Goal: Information Seeking & Learning: Learn about a topic

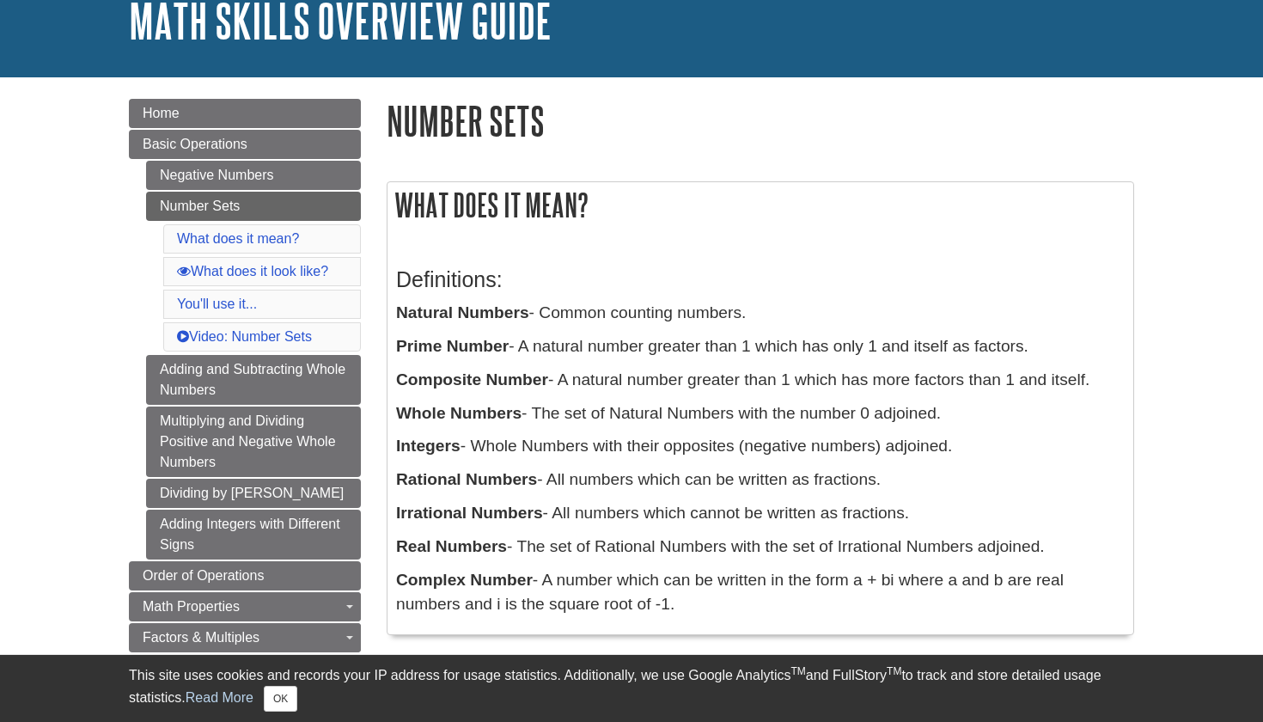
scroll to position [119, 0]
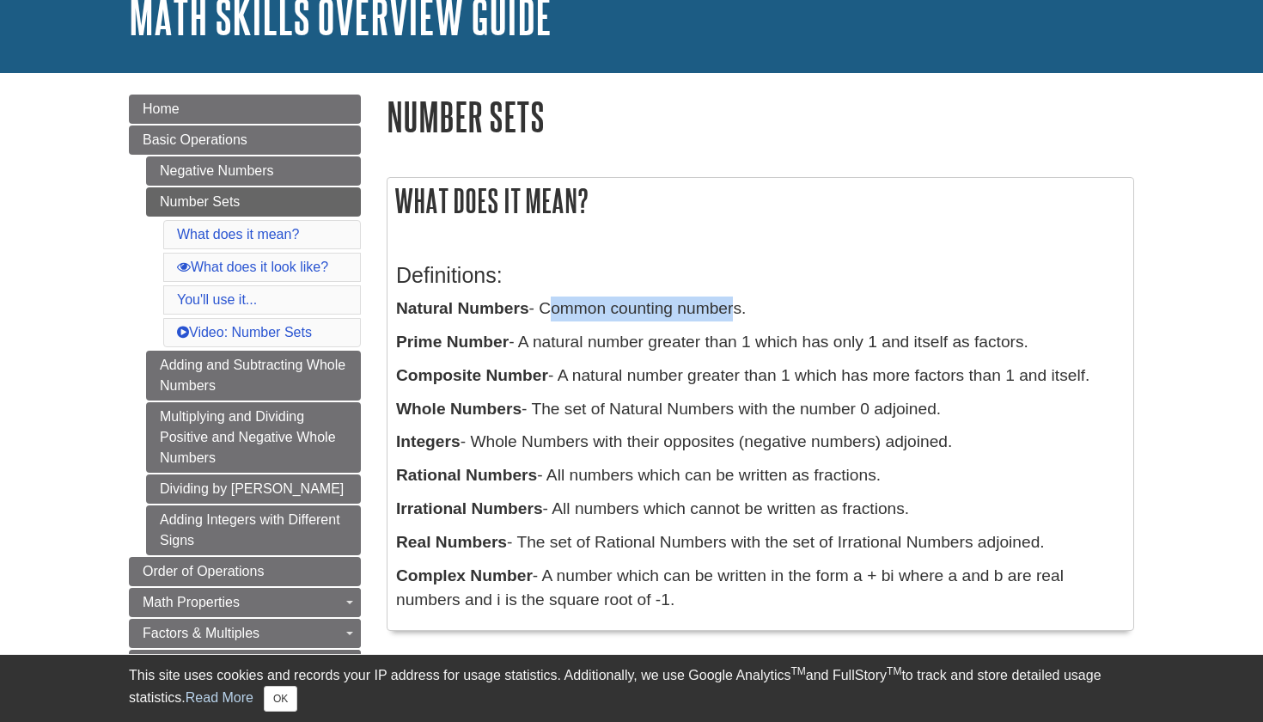
drag, startPoint x: 542, startPoint y: 311, endPoint x: 734, endPoint y: 317, distance: 191.6
click at [734, 317] on p "Natural Numbers - Common counting numbers." at bounding box center [760, 308] width 728 height 25
click at [925, 381] on p "Composite Number - A natural number greater than 1 which has more factors than …" at bounding box center [760, 375] width 728 height 25
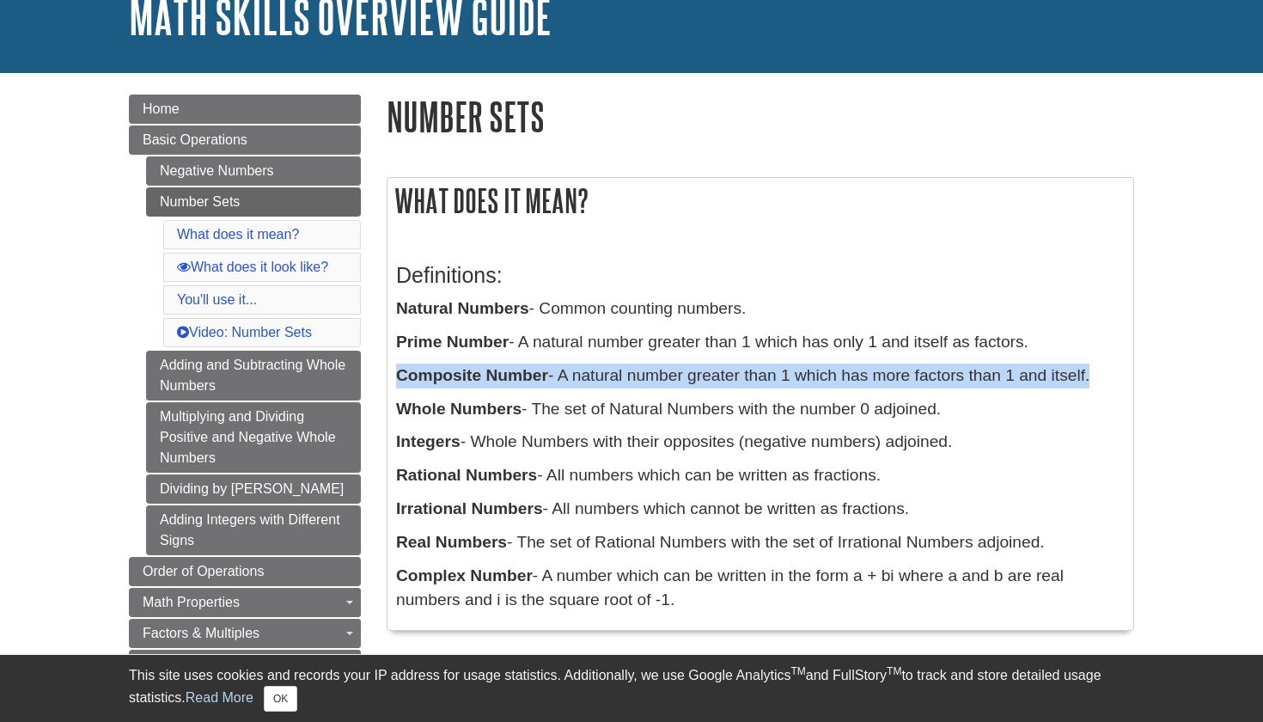
click at [925, 381] on p "Composite Number - A natural number greater than 1 which has more factors than …" at bounding box center [760, 375] width 728 height 25
click at [901, 377] on p "Composite Number - A natural number greater than 1 which has more factors than …" at bounding box center [760, 375] width 728 height 25
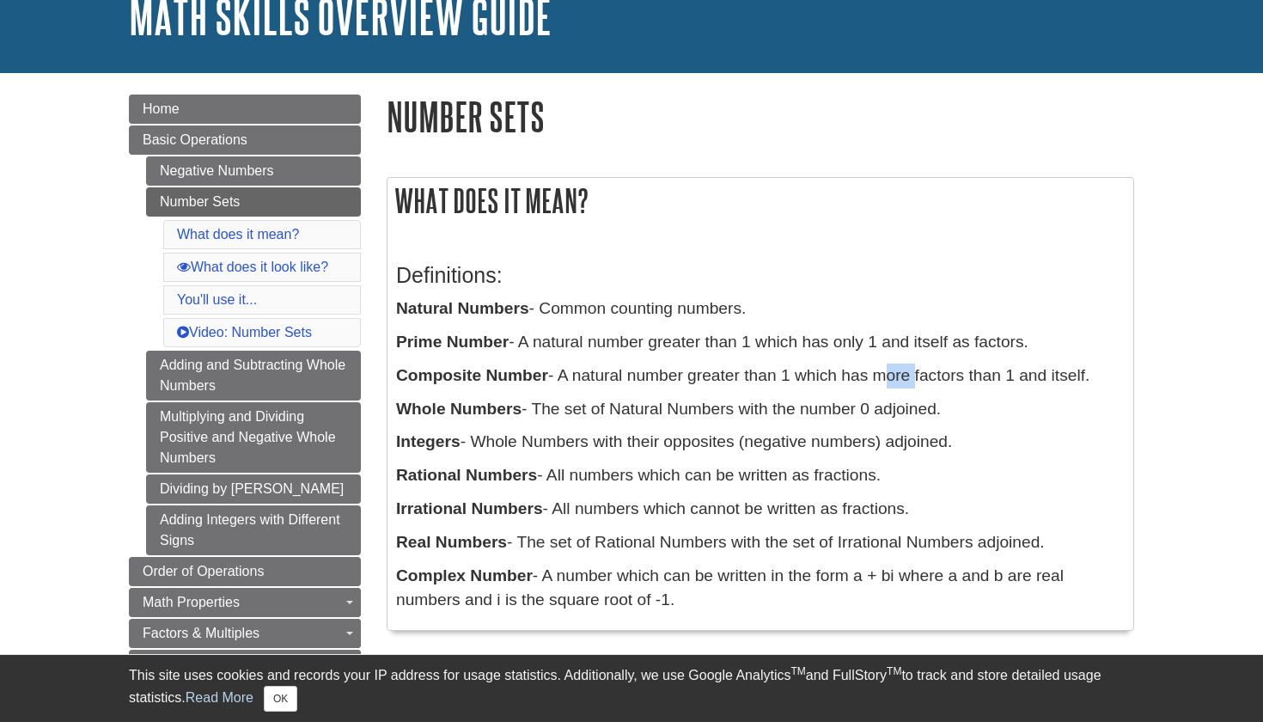
click at [901, 377] on p "Composite Number - A natural number greater than 1 which has more factors than …" at bounding box center [760, 375] width 728 height 25
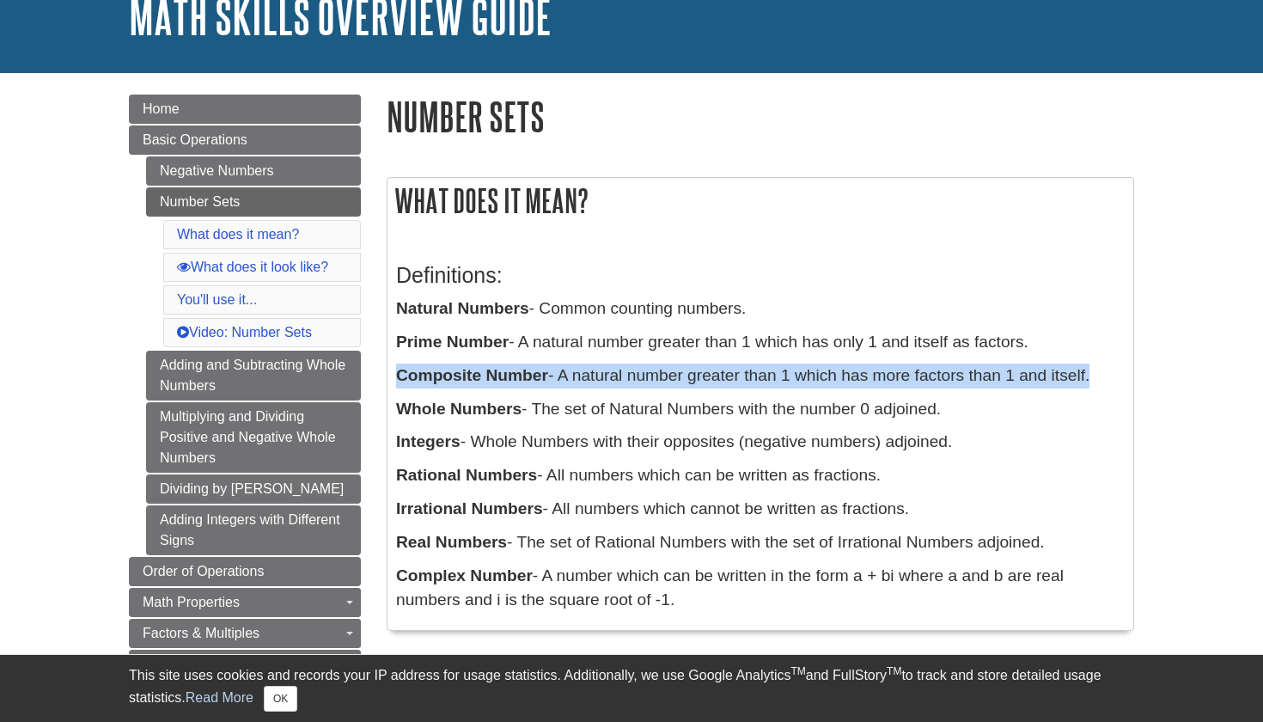
click at [901, 377] on p "Composite Number - A natural number greater than 1 which has more factors than …" at bounding box center [760, 375] width 728 height 25
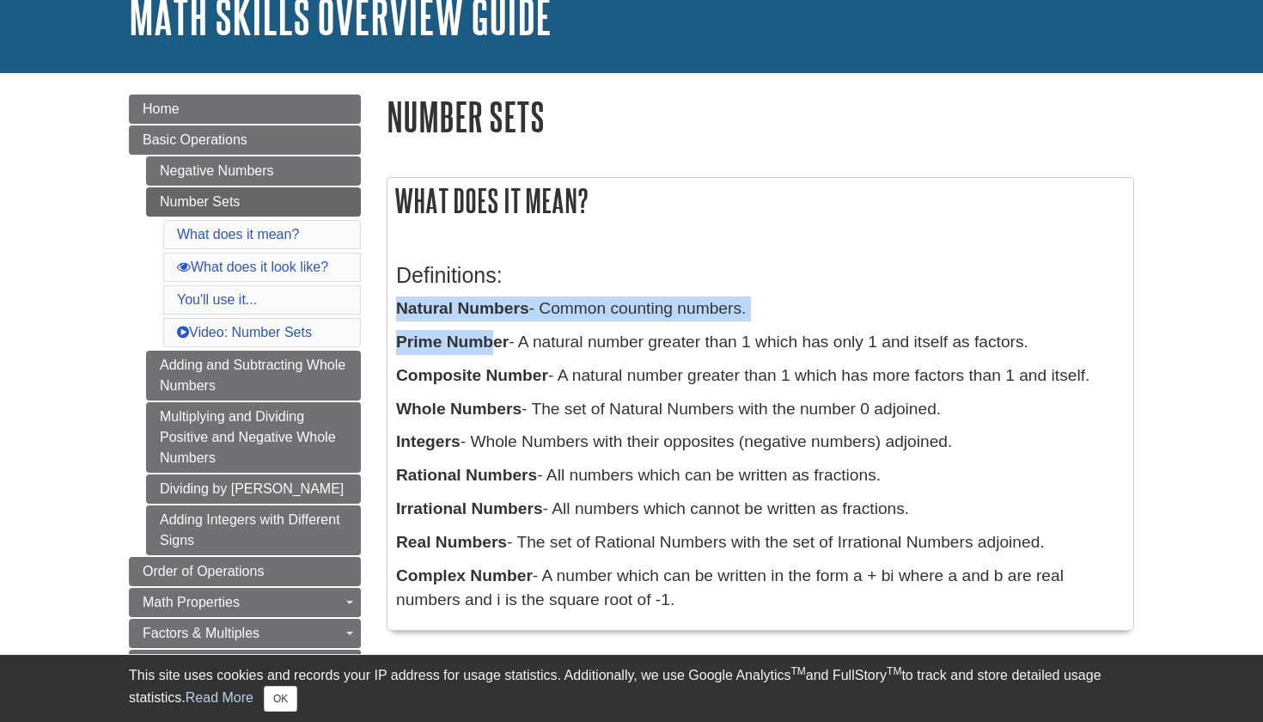
drag, startPoint x: 400, startPoint y: 313, endPoint x: 486, endPoint y: 341, distance: 90.5
click at [488, 343] on div "Definitions: Natural Numbers - Common counting numbers. Prime Number - A natura…" at bounding box center [760, 433] width 728 height 375
click at [486, 341] on b "Prime Number" at bounding box center [452, 341] width 113 height 18
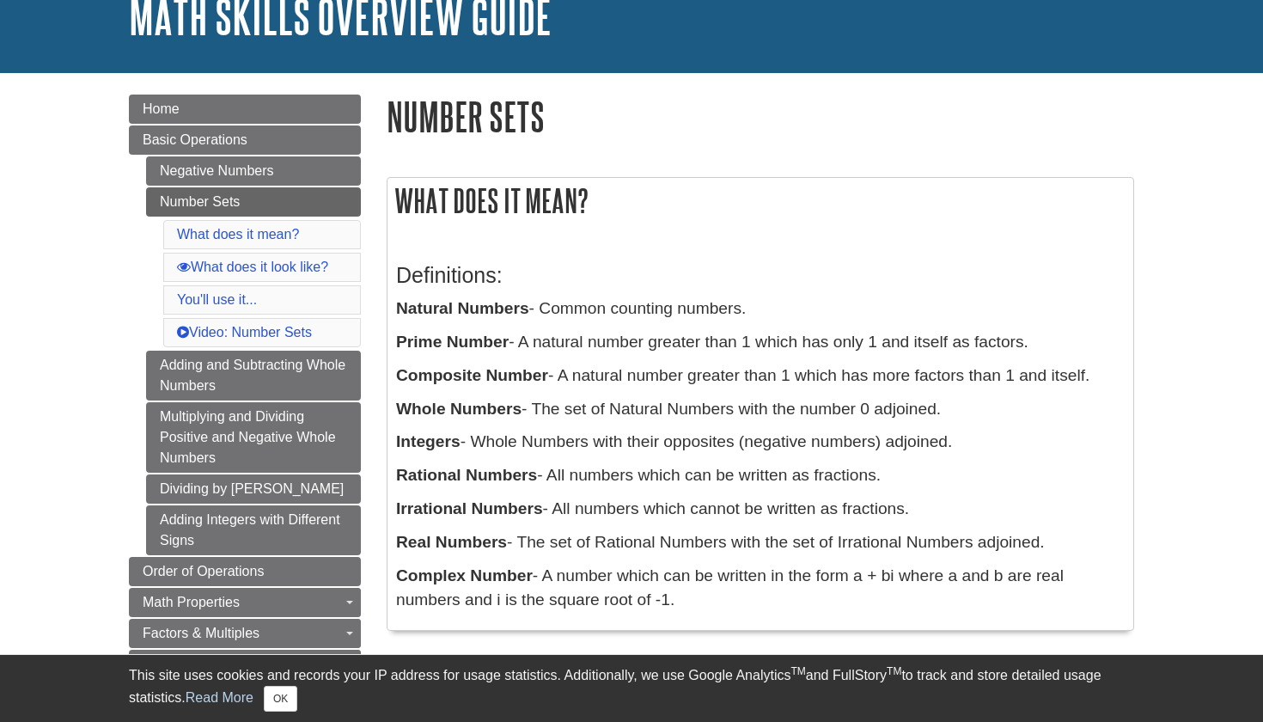
click at [466, 312] on b "Natural Numbers" at bounding box center [462, 308] width 133 height 18
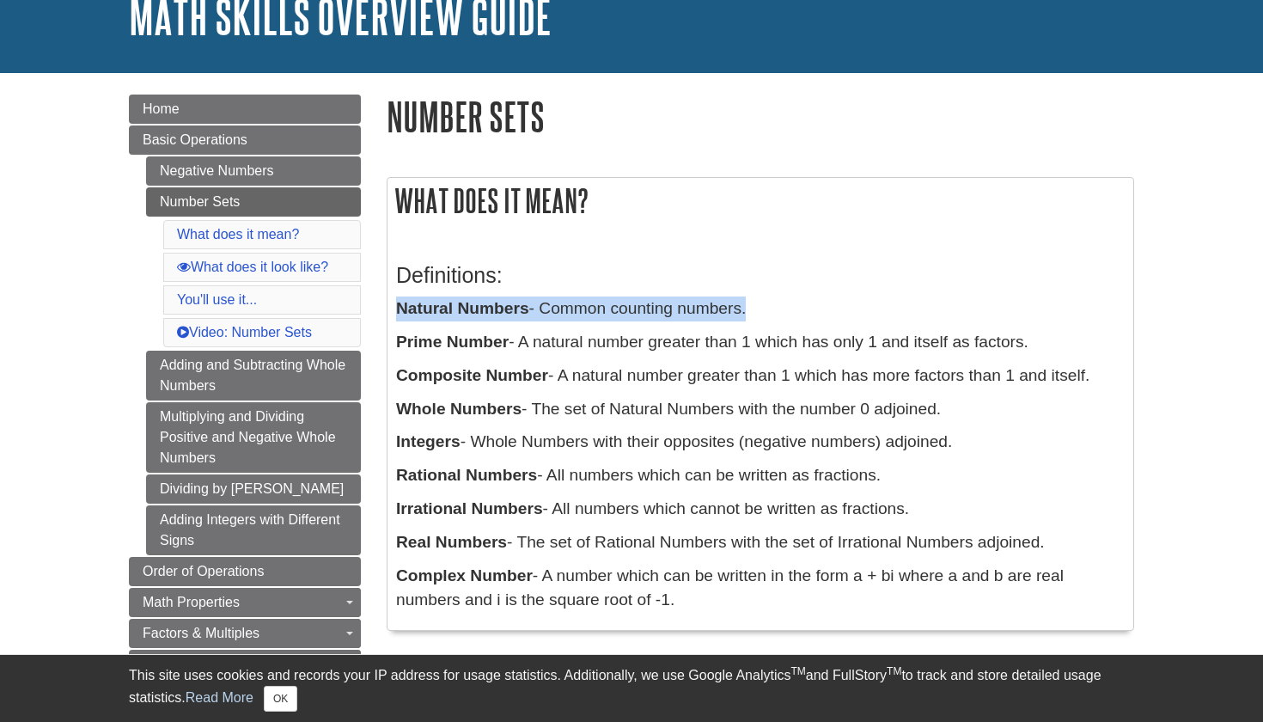
click at [466, 312] on b "Natural Numbers" at bounding box center [462, 308] width 133 height 18
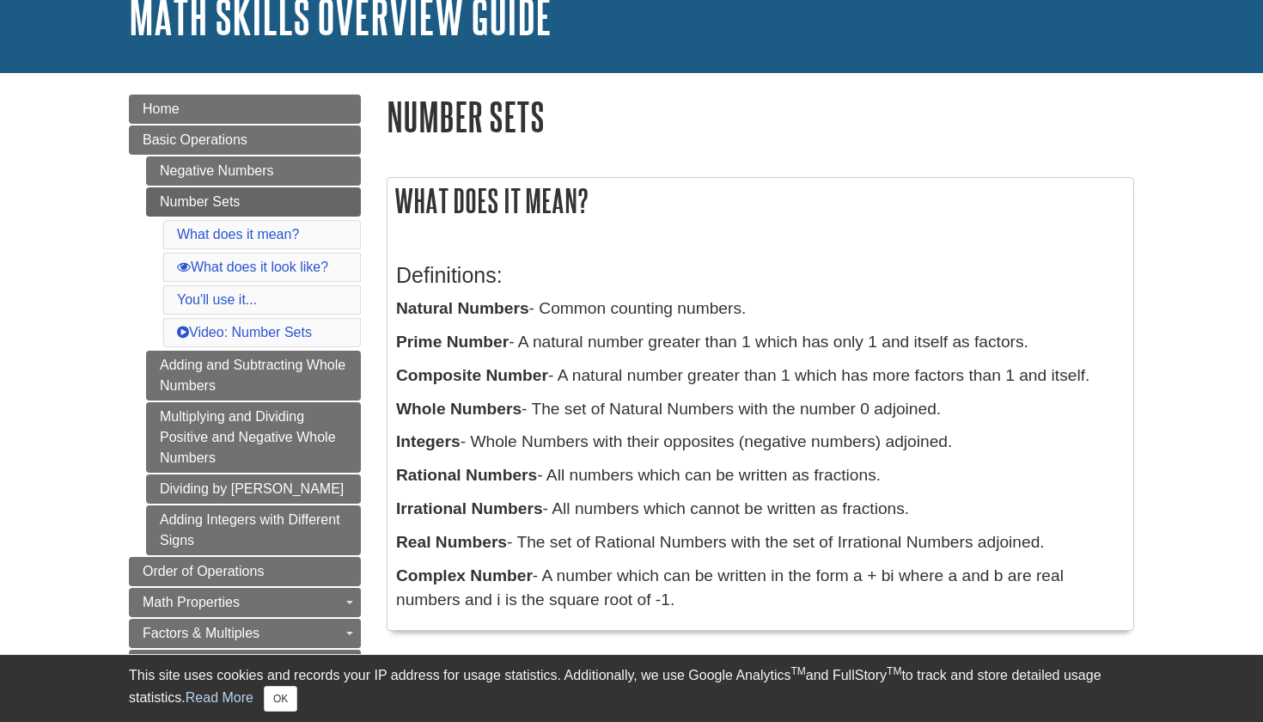
click at [634, 407] on p "Whole Numbers - The set of Natural Numbers with the number 0 adjoined." at bounding box center [760, 409] width 728 height 25
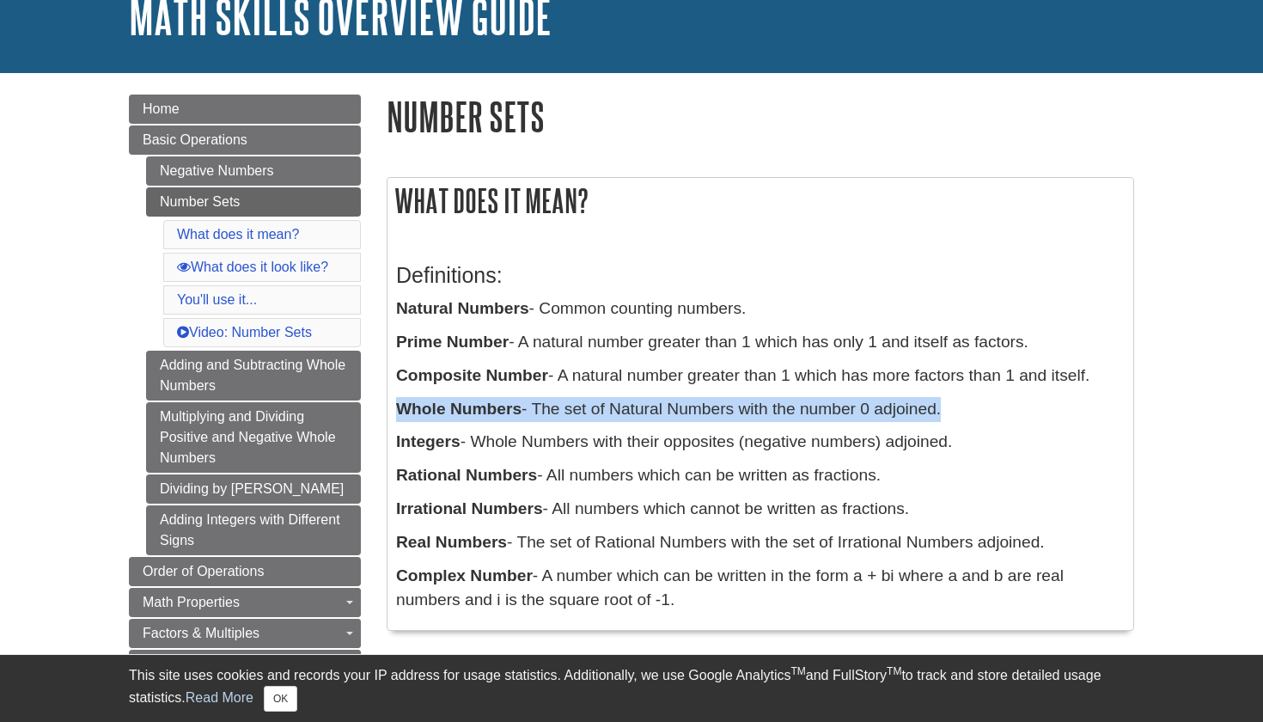
click at [634, 407] on p "Whole Numbers - The set of Natural Numbers with the number 0 adjoined." at bounding box center [760, 409] width 728 height 25
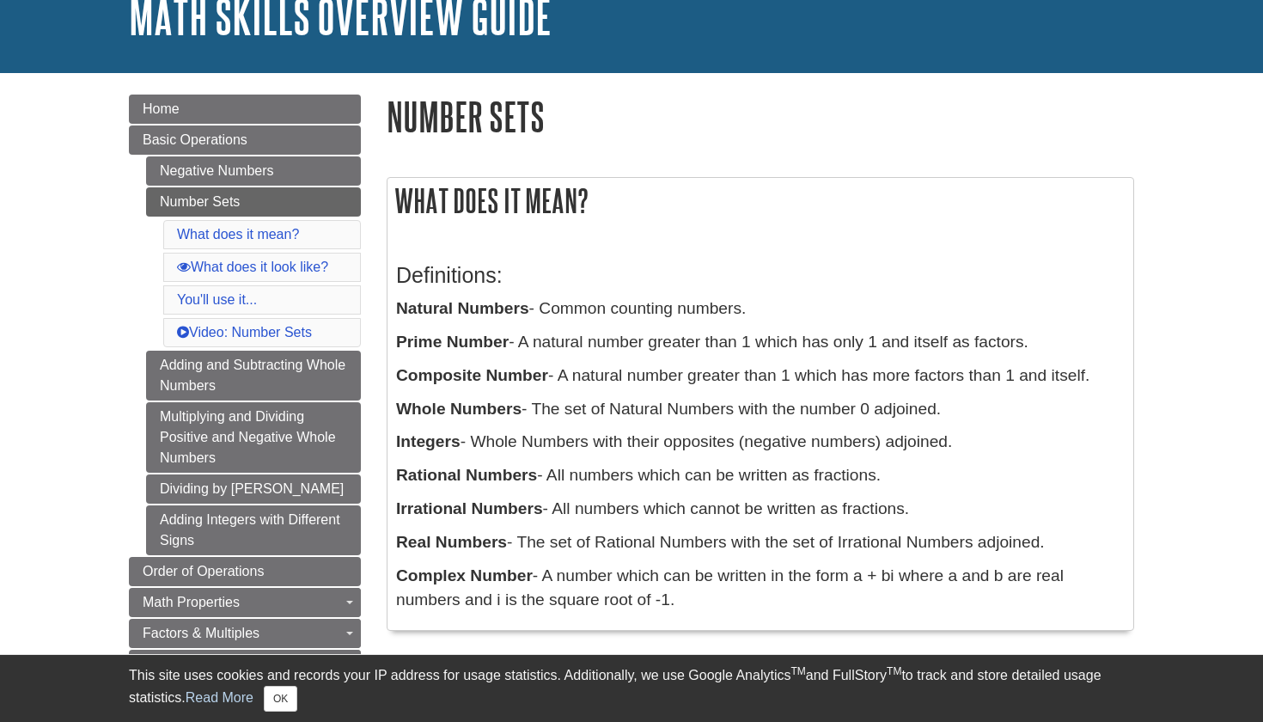
click at [618, 437] on p "Integers - Whole Numbers with their opposites (negative numbers) adjoined." at bounding box center [760, 441] width 728 height 25
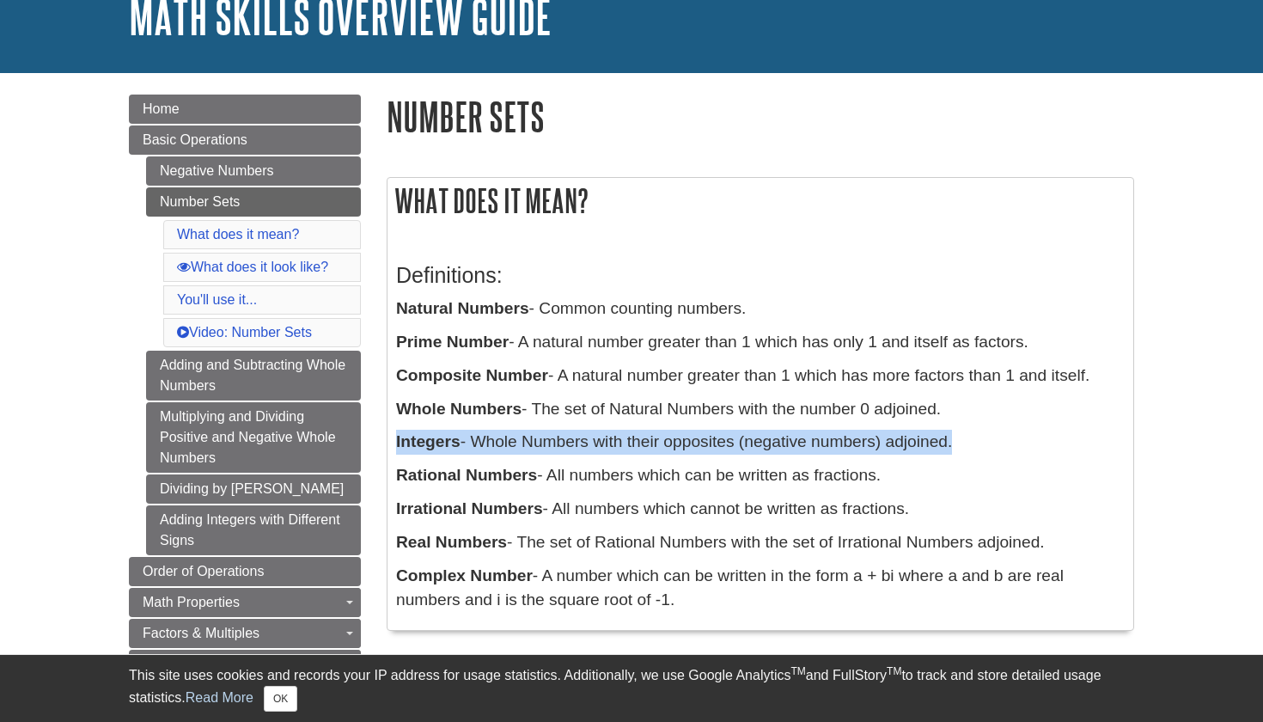
click at [618, 437] on p "Integers - Whole Numbers with their opposites (negative numbers) adjoined." at bounding box center [760, 441] width 728 height 25
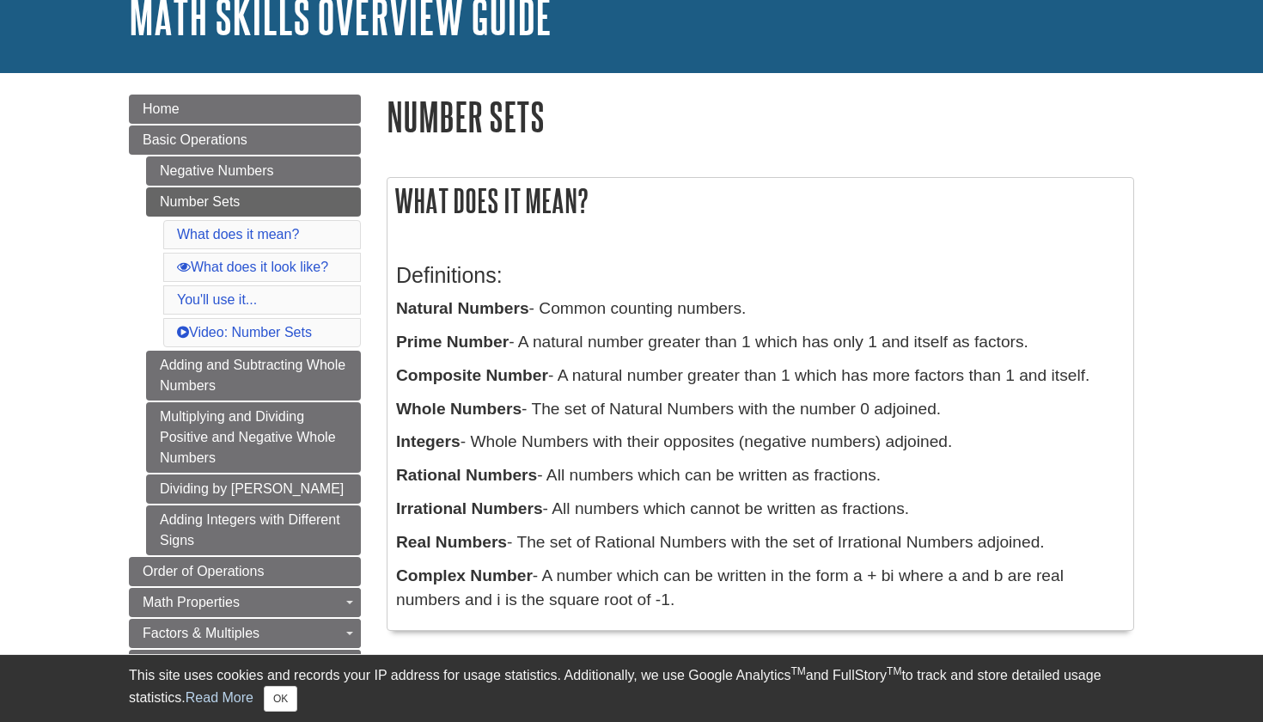
click at [562, 471] on p "Rational Numbers - All numbers which can be written as fractions." at bounding box center [760, 475] width 728 height 25
click at [534, 472] on b "Rational Numbers" at bounding box center [466, 475] width 141 height 18
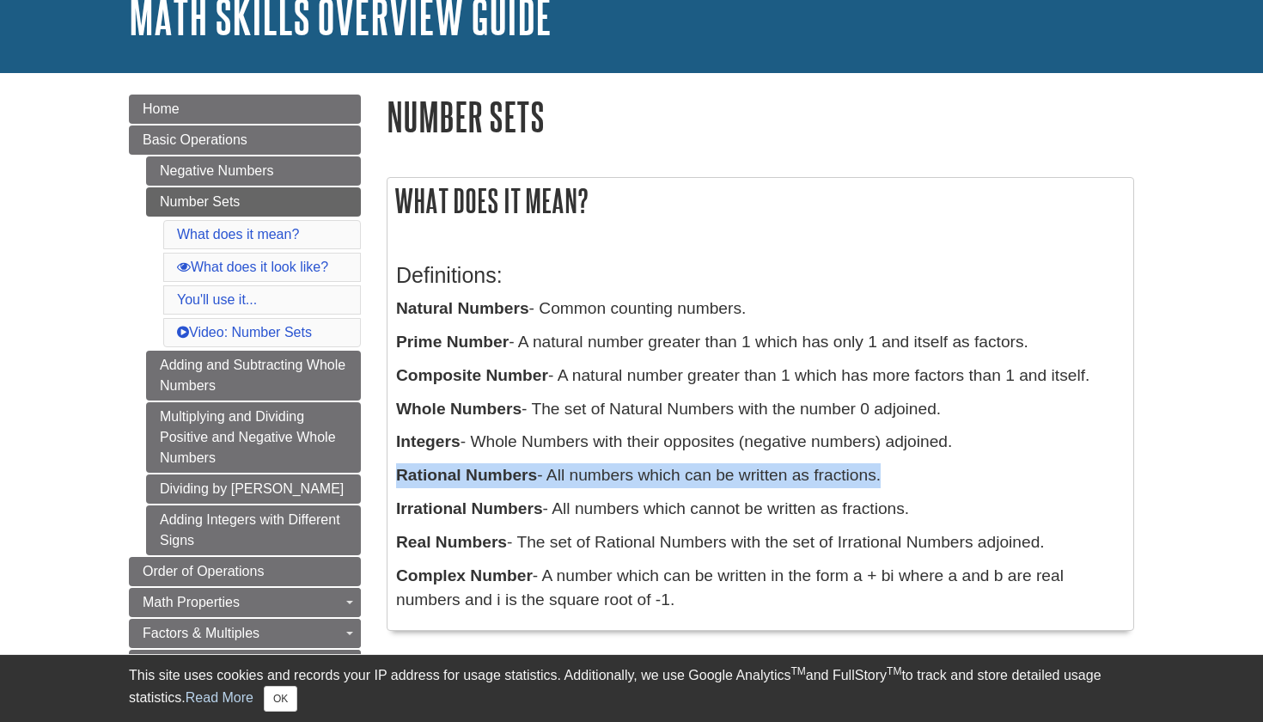
click at [534, 472] on b "Rational Numbers" at bounding box center [466, 475] width 141 height 18
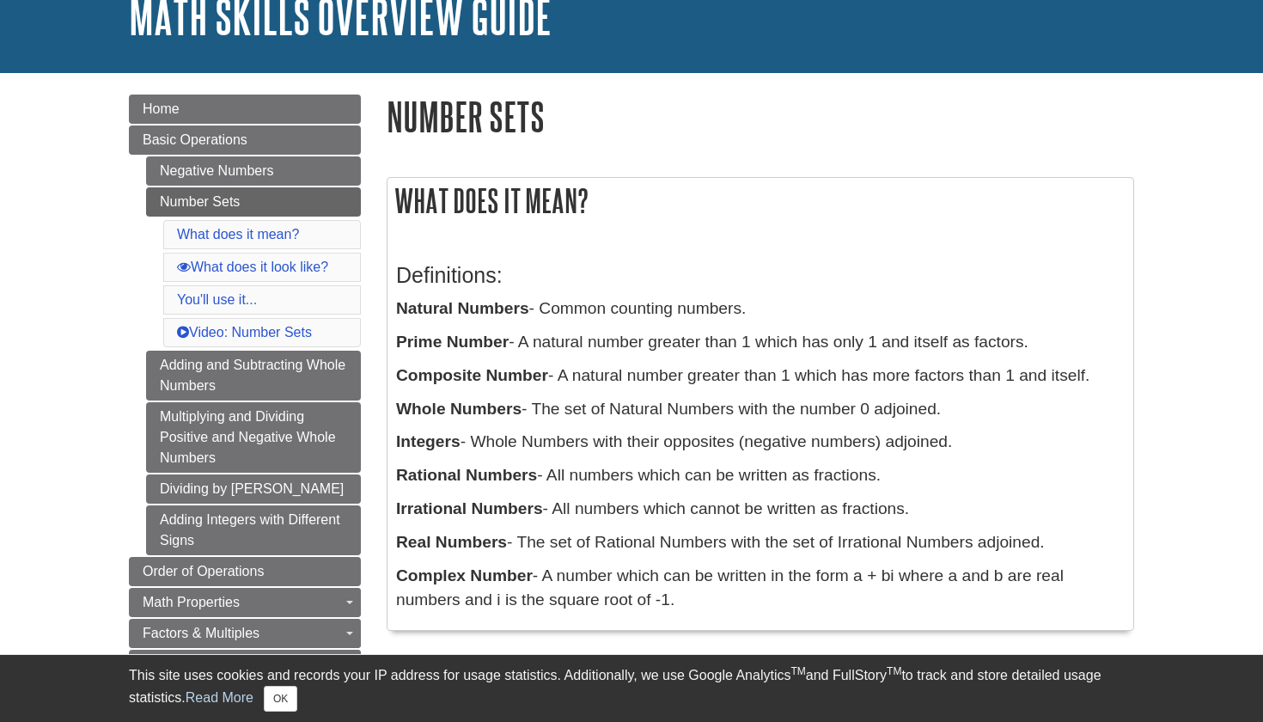
click at [530, 505] on b "Irrational Numbers" at bounding box center [469, 508] width 147 height 18
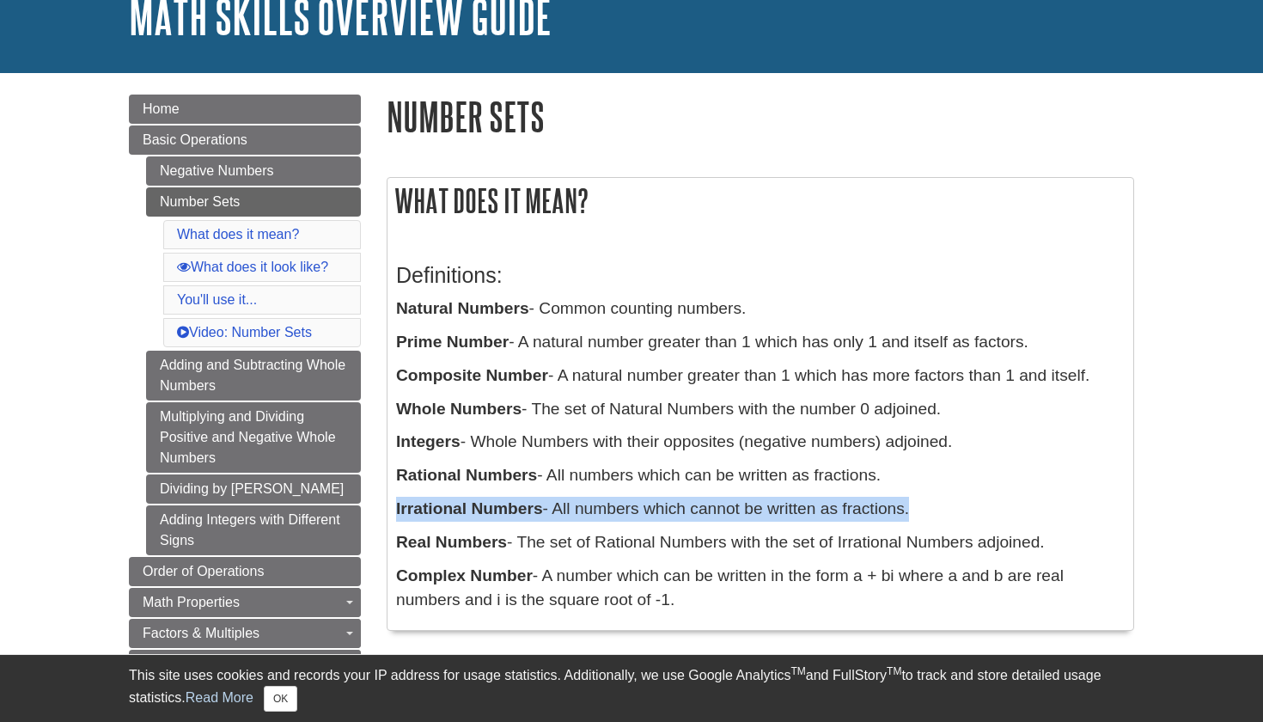
click at [530, 505] on b "Irrational Numbers" at bounding box center [469, 508] width 147 height 18
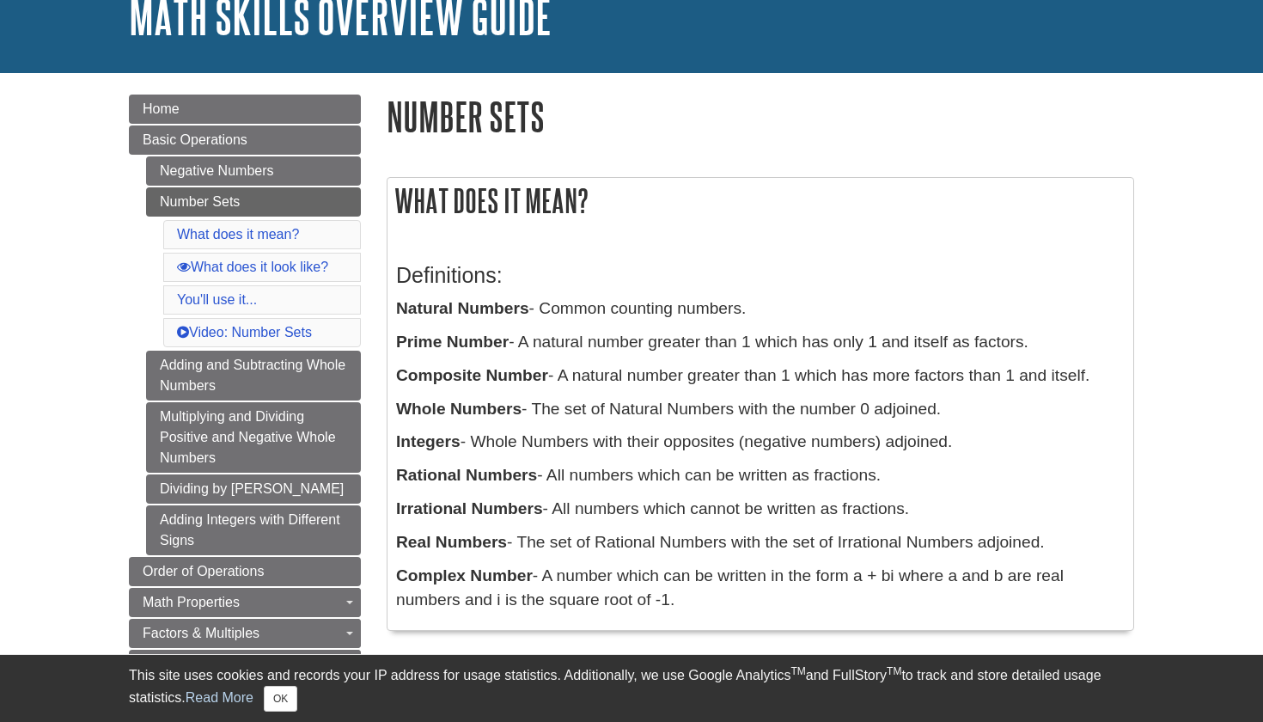
click at [445, 510] on b "Irrational Numbers" at bounding box center [469, 508] width 147 height 18
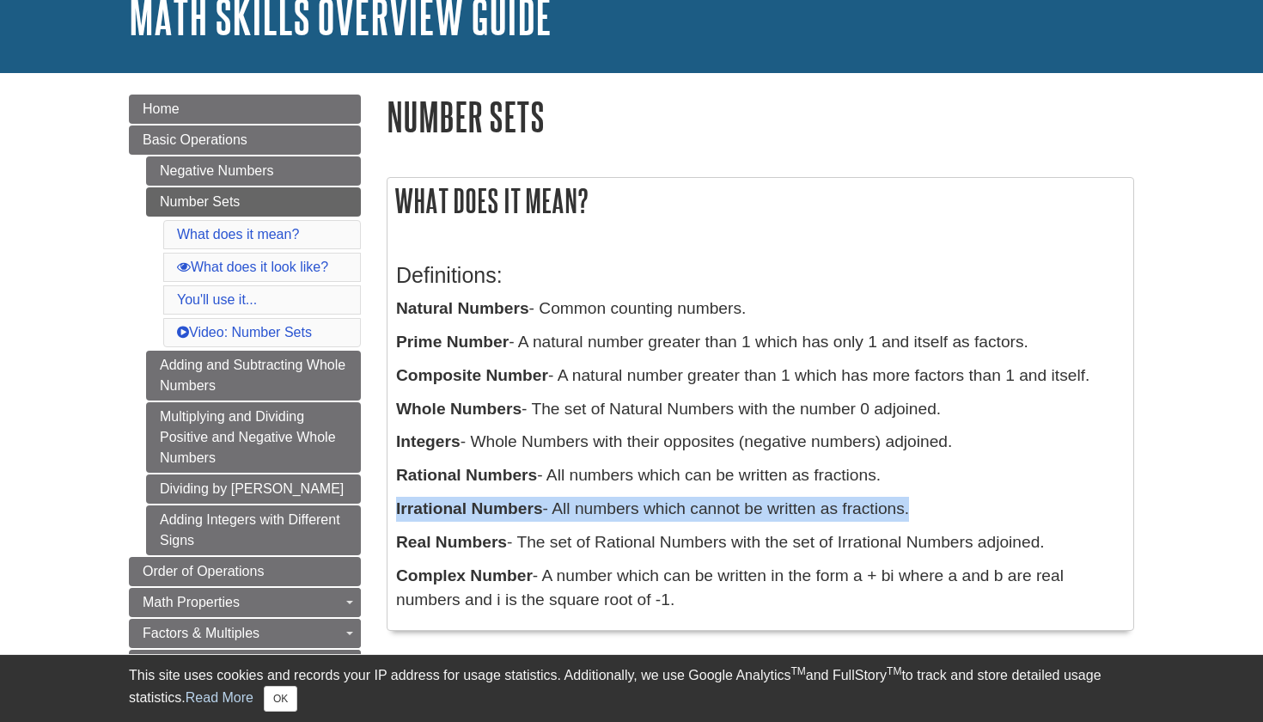
click at [445, 510] on b "Irrational Numbers" at bounding box center [469, 508] width 147 height 18
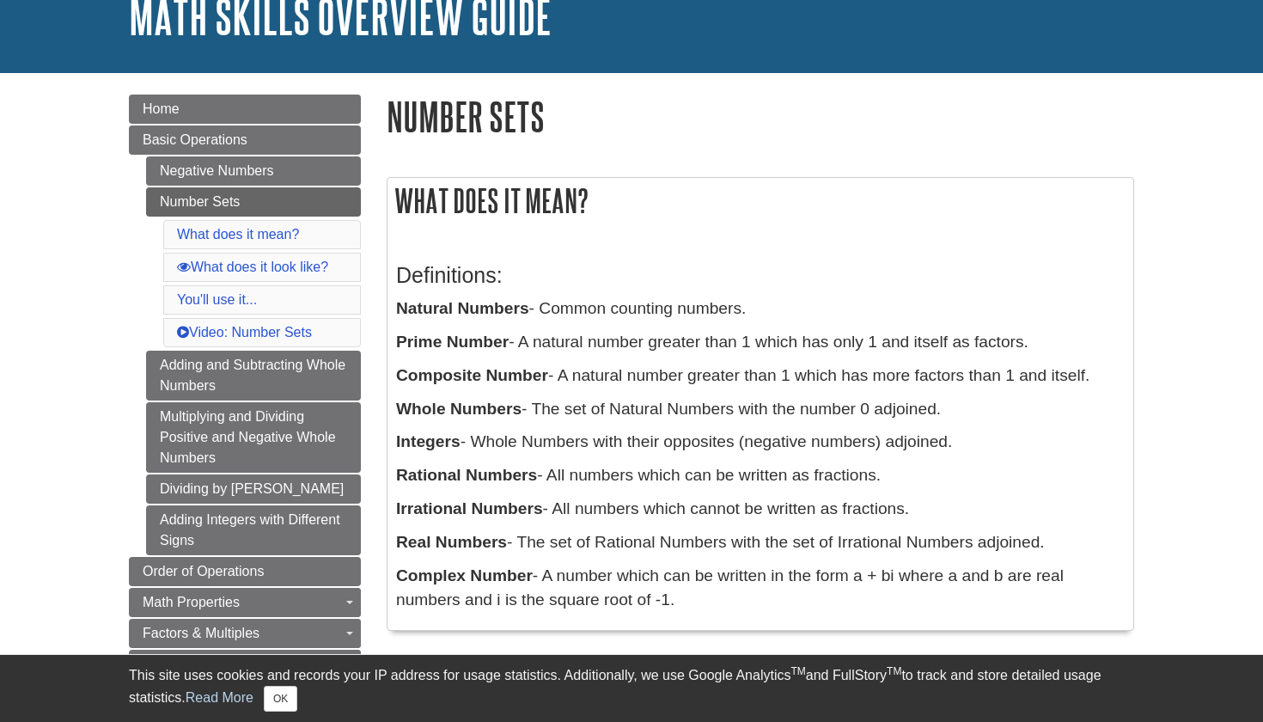
click at [460, 533] on b "Real Numbers" at bounding box center [451, 542] width 111 height 18
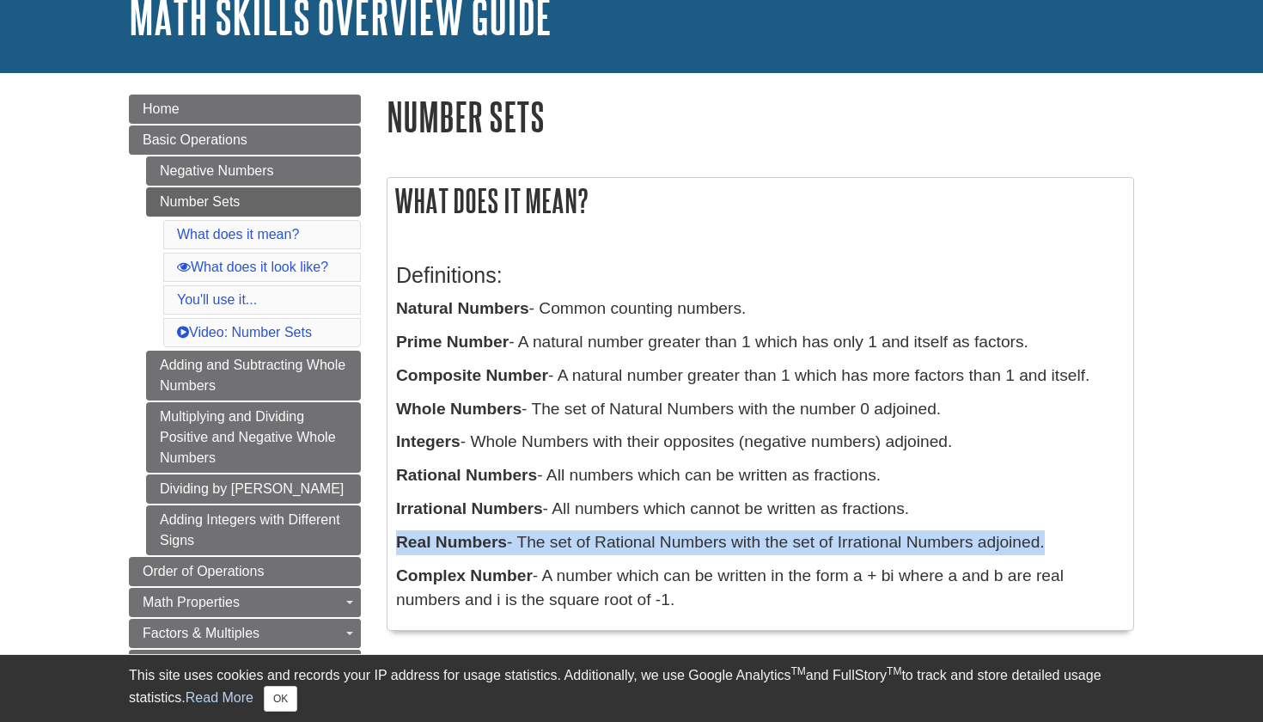
click at [460, 533] on b "Real Numbers" at bounding box center [451, 542] width 111 height 18
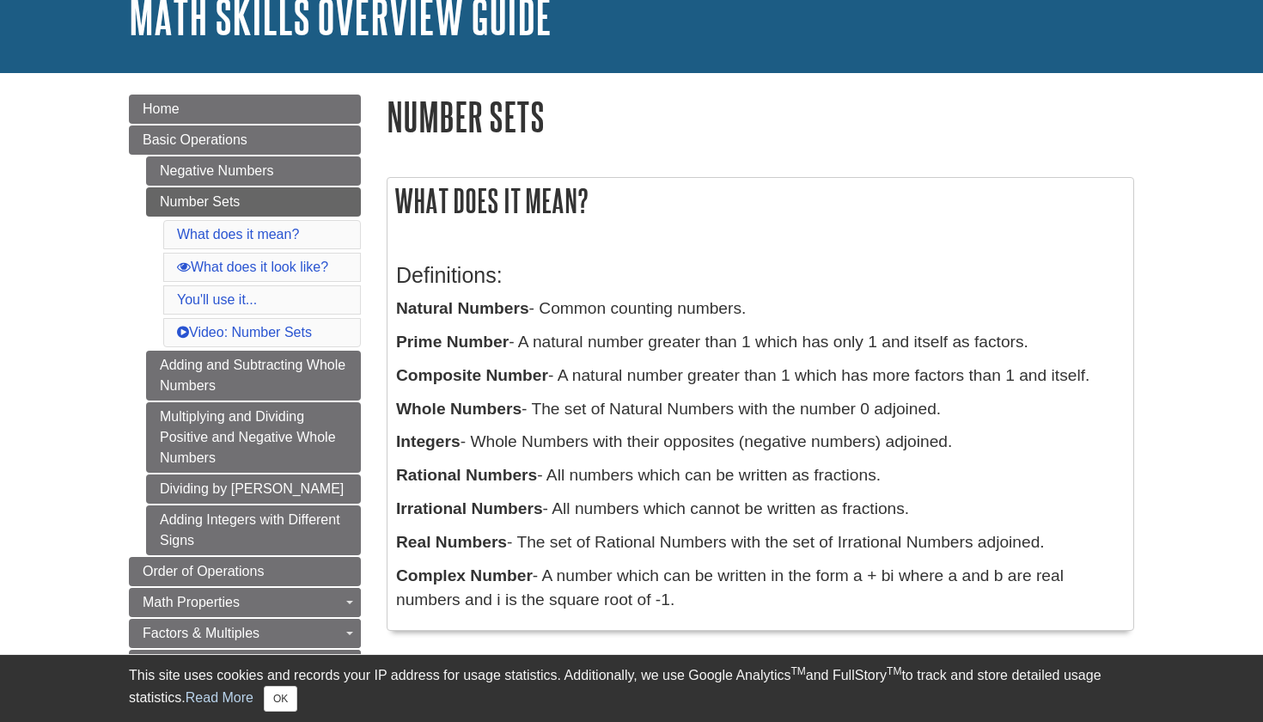
click at [455, 480] on b "Rational Numbers" at bounding box center [466, 475] width 141 height 18
click at [455, 507] on b "Irrational Numbers" at bounding box center [469, 508] width 147 height 18
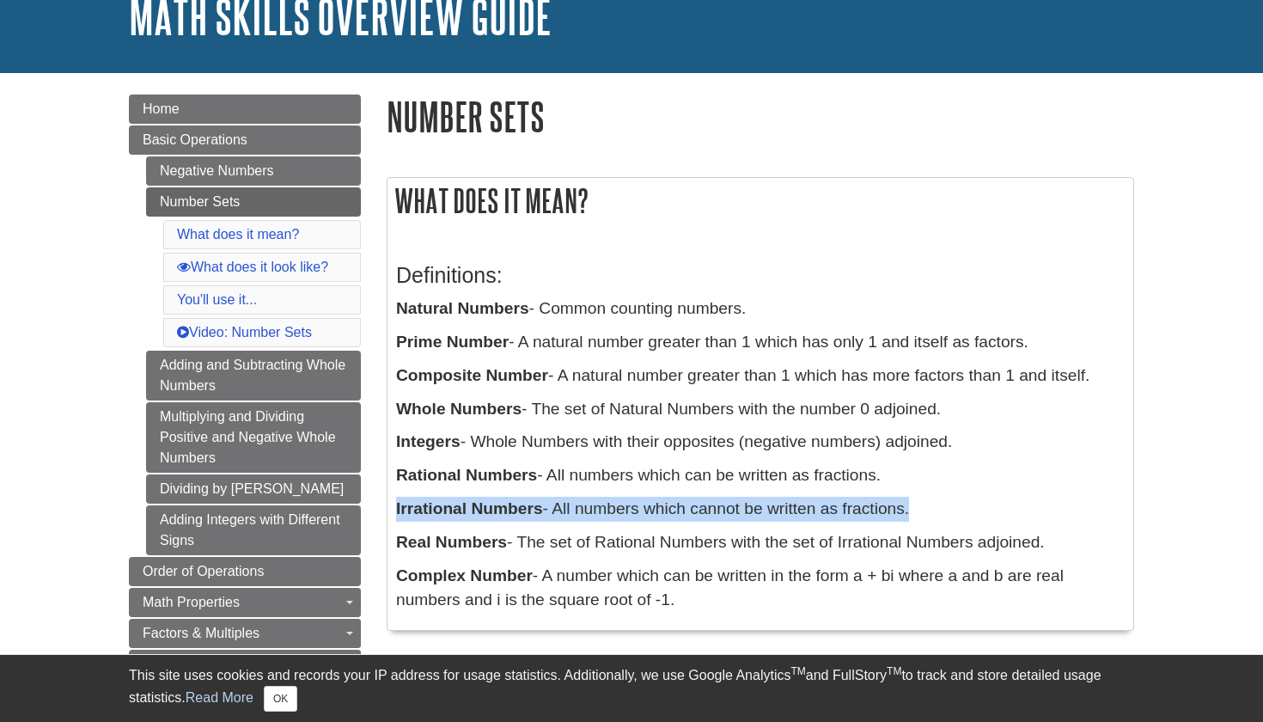
click at [455, 507] on b "Irrational Numbers" at bounding box center [469, 508] width 147 height 18
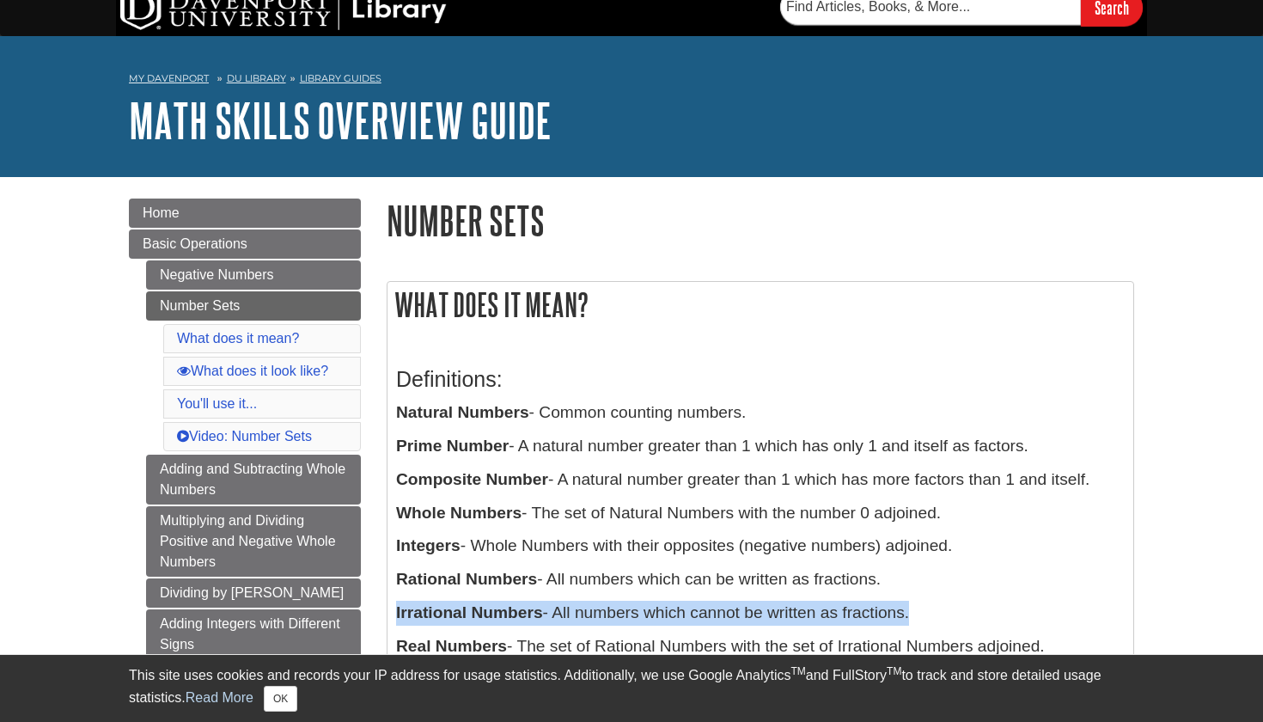
scroll to position [46, 0]
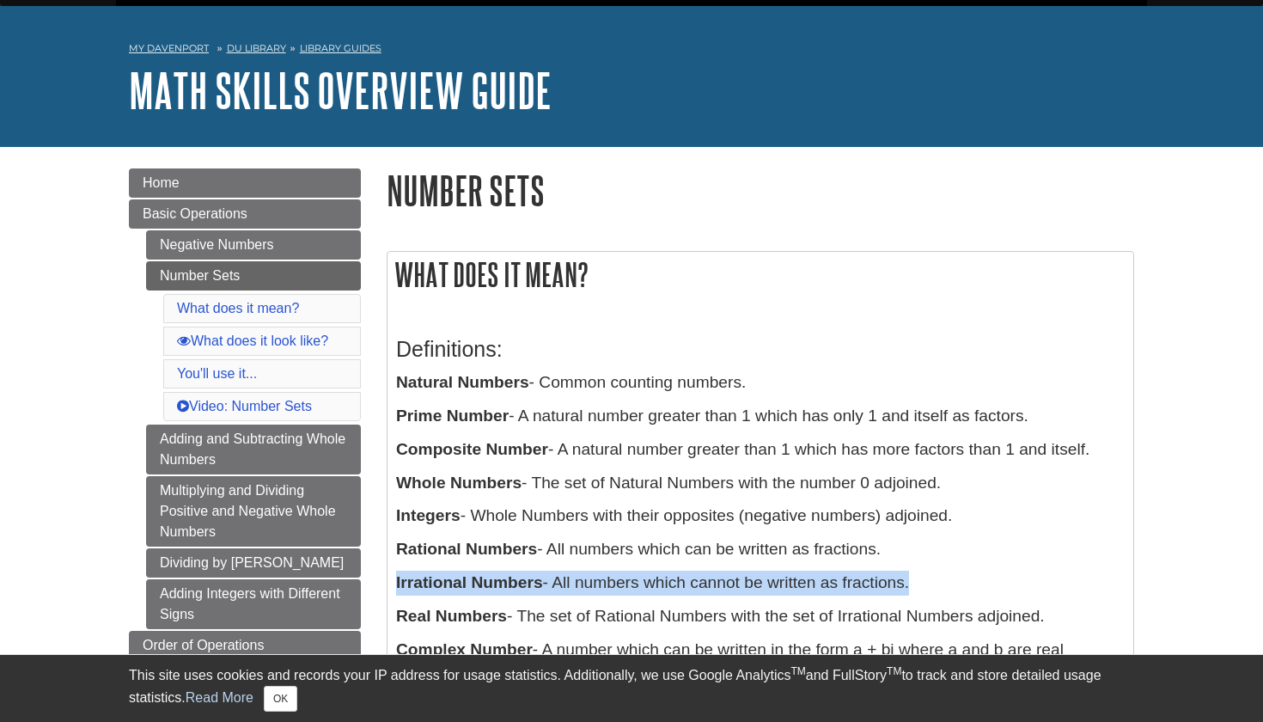
drag, startPoint x: 399, startPoint y: 379, endPoint x: 1070, endPoint y: 622, distance: 713.5
click at [1070, 622] on div "Definitions: Natural Numbers - Common counting numbers. Prime Number - A natura…" at bounding box center [760, 507] width 728 height 375
copy div "Natural Numbers - Common counting numbers. Prime Number - A natural number grea…"
